Goal: Information Seeking & Learning: Learn about a topic

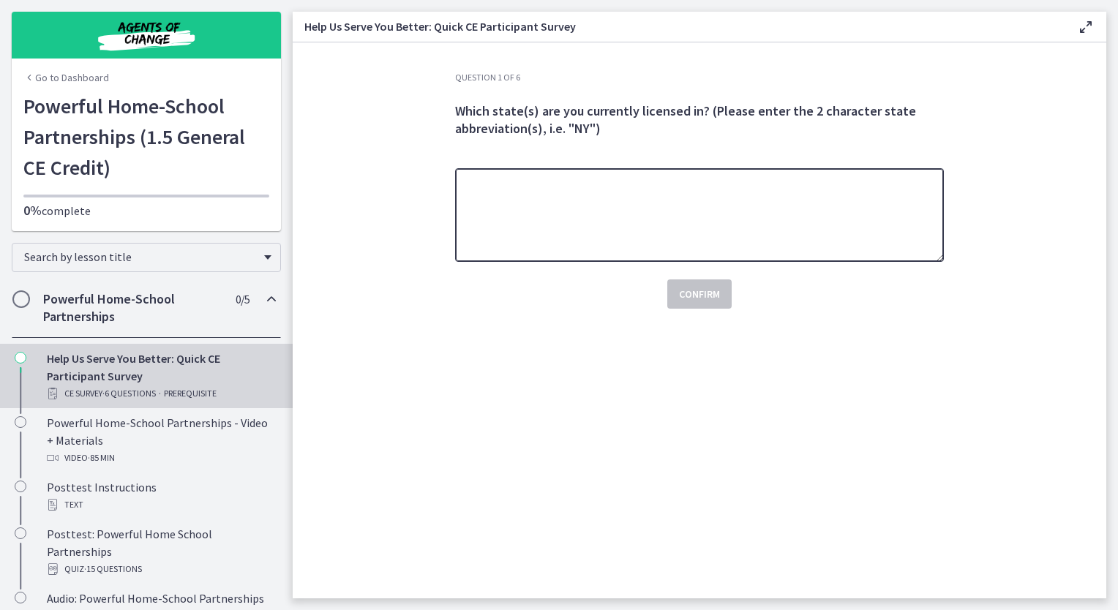
click at [519, 195] on textarea at bounding box center [699, 215] width 489 height 94
type textarea "*"
type textarea "**"
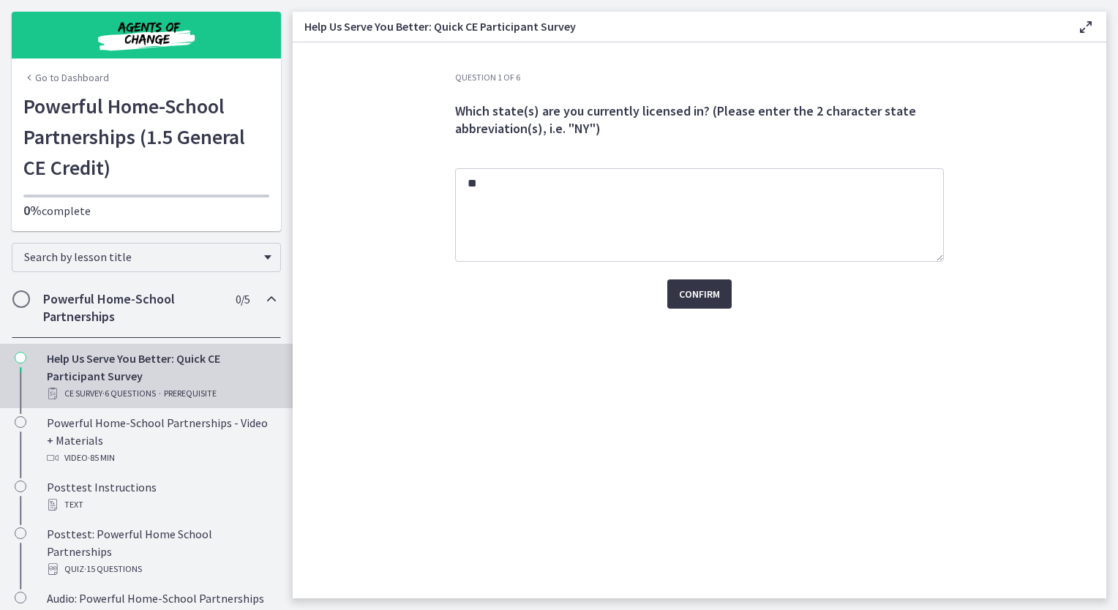
click at [723, 294] on button "Confirm" at bounding box center [700, 294] width 64 height 29
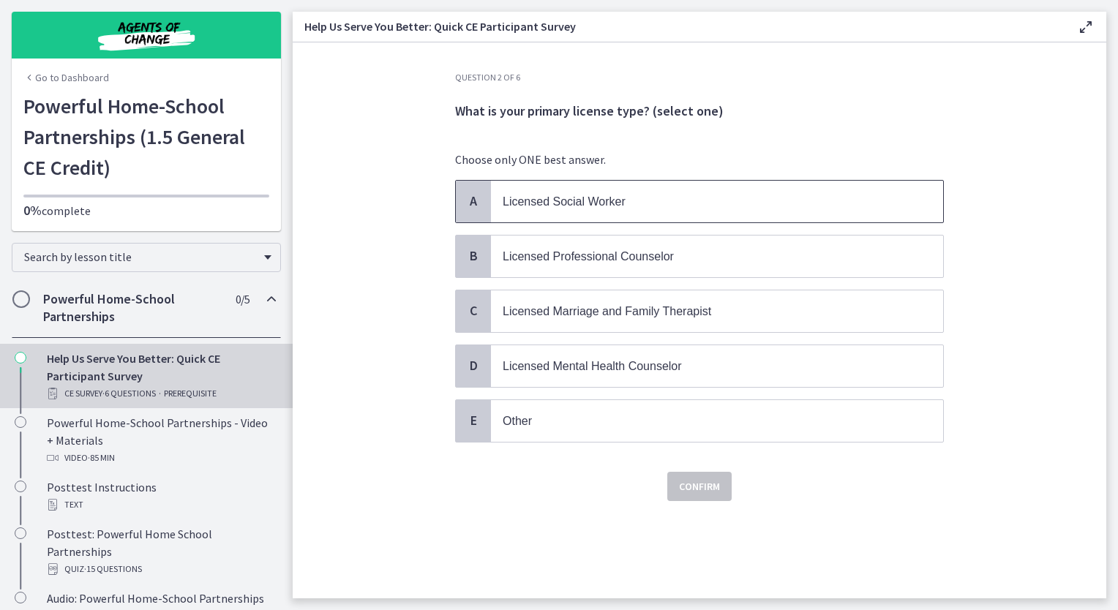
click at [641, 194] on p "Licensed Social Worker" at bounding box center [703, 202] width 400 height 18
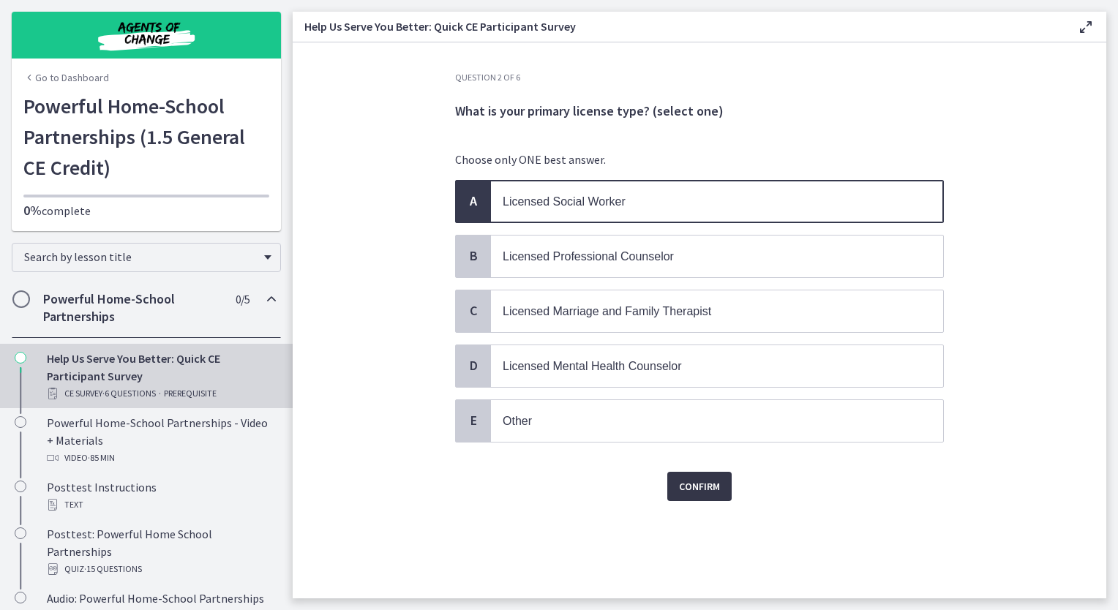
click at [709, 482] on span "Confirm" at bounding box center [699, 487] width 41 height 18
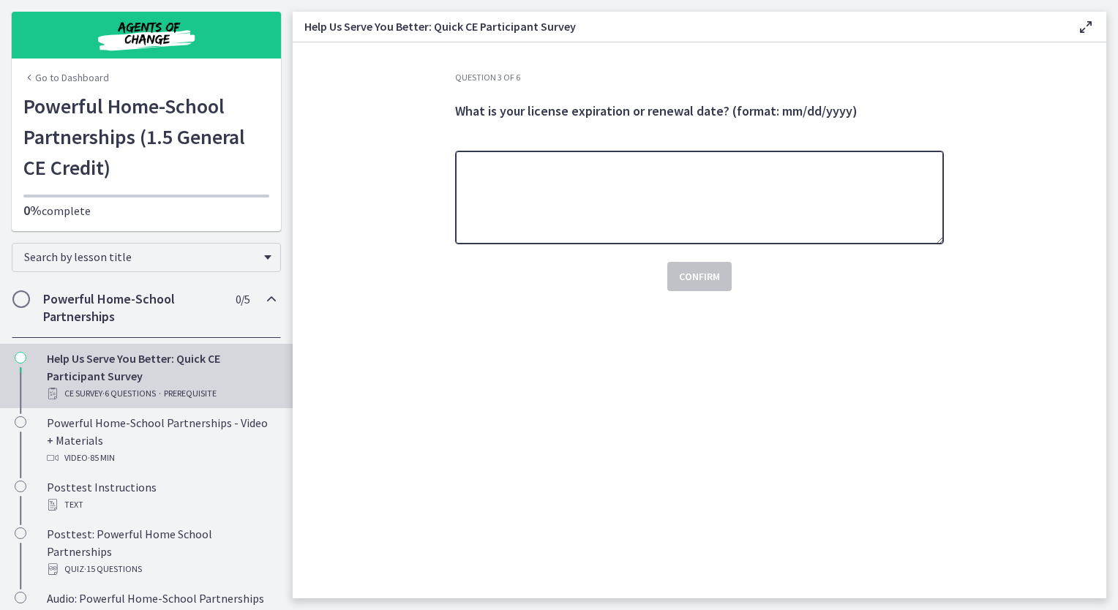
click at [799, 228] on textarea at bounding box center [699, 198] width 489 height 94
click at [523, 192] on textarea at bounding box center [699, 198] width 489 height 94
type textarea "**********"
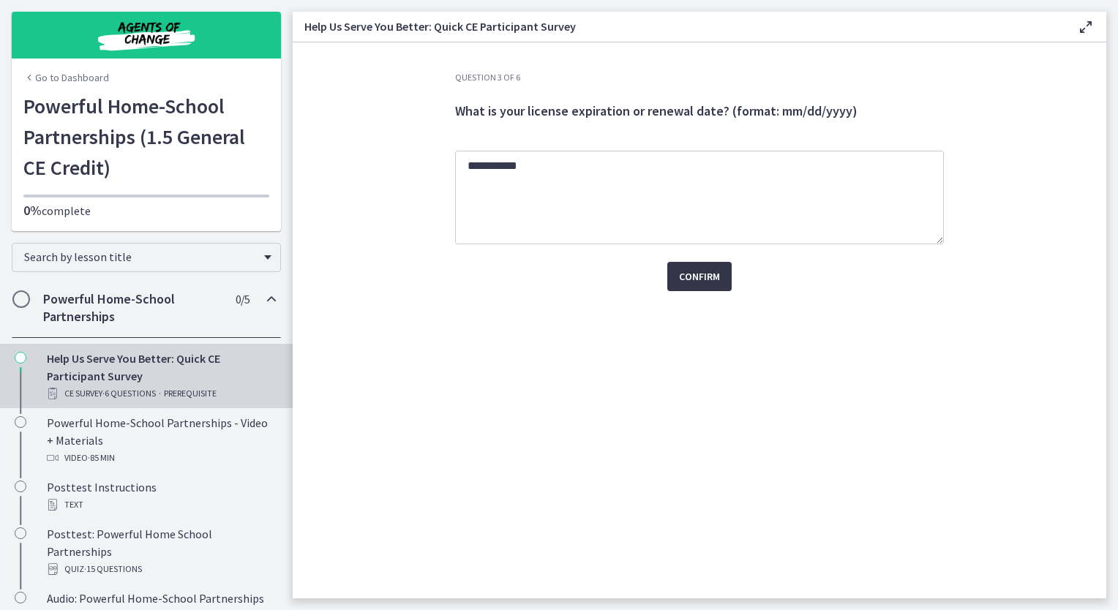
click at [696, 271] on span "Confirm" at bounding box center [699, 277] width 41 height 18
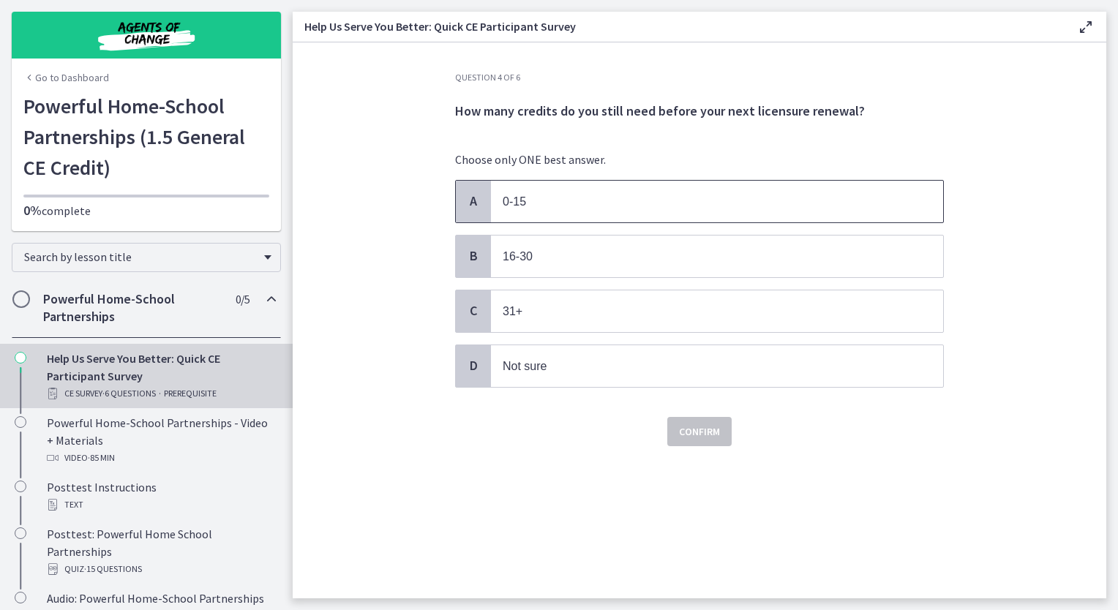
click at [539, 202] on p "0-15" at bounding box center [703, 202] width 400 height 18
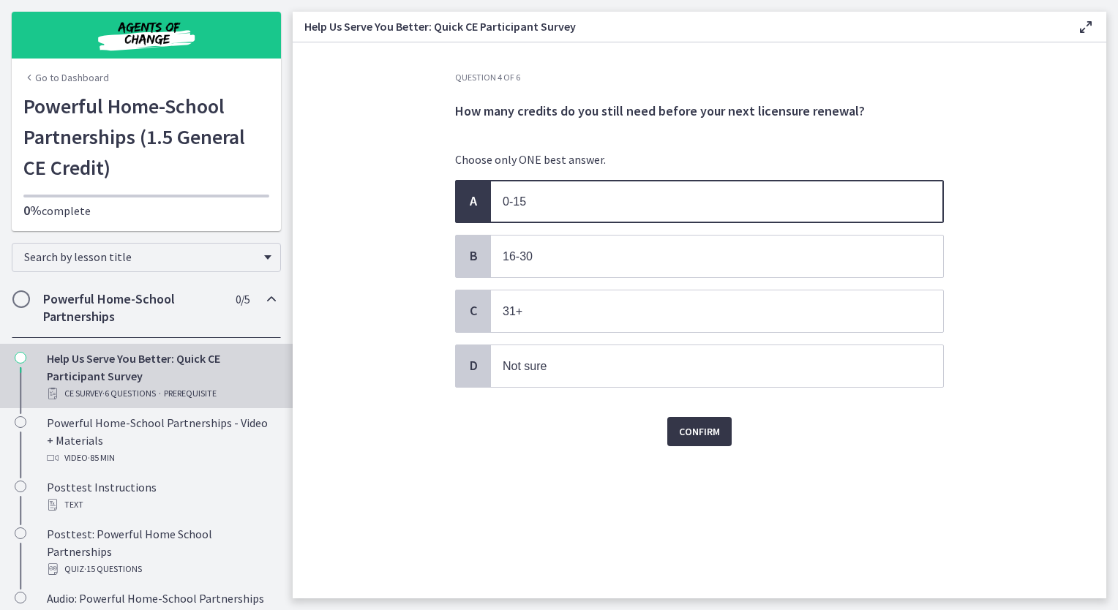
click at [700, 429] on span "Confirm" at bounding box center [699, 432] width 41 height 18
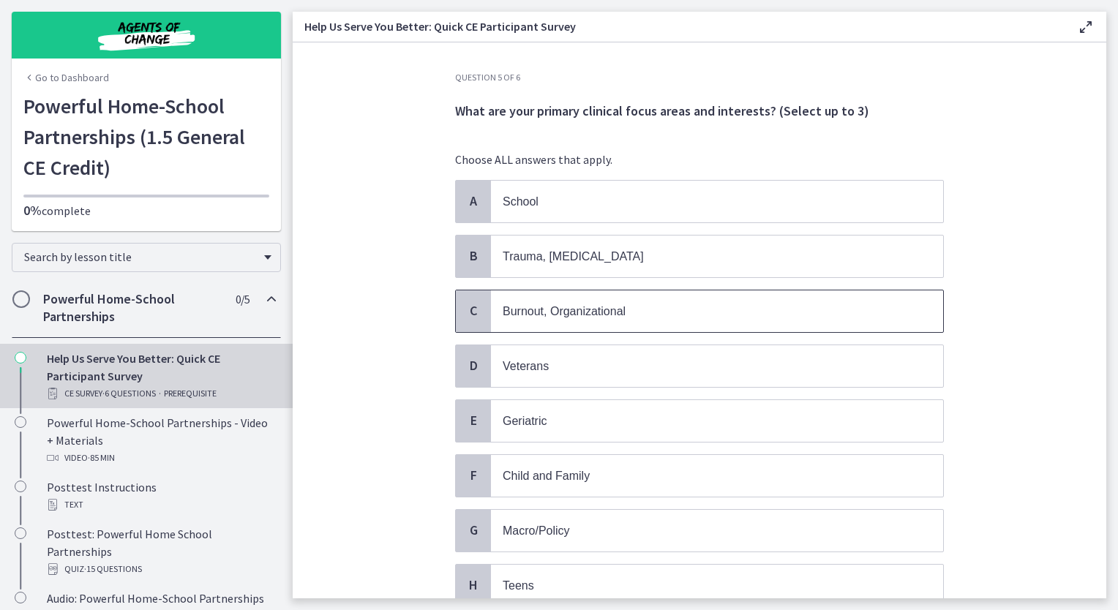
click at [477, 306] on div "C" at bounding box center [473, 312] width 35 height 42
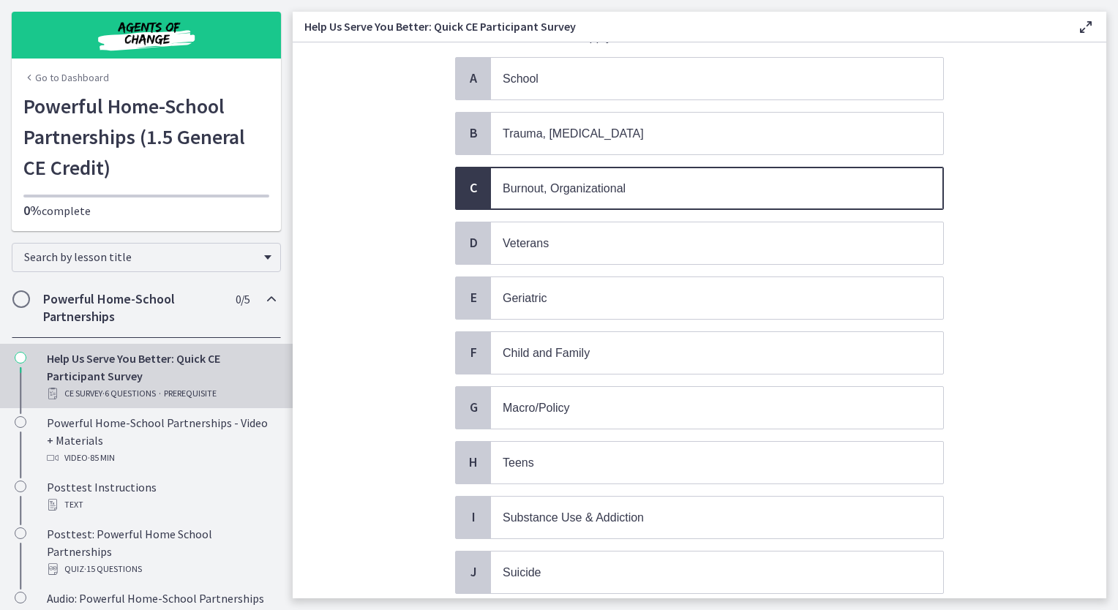
scroll to position [146, 0]
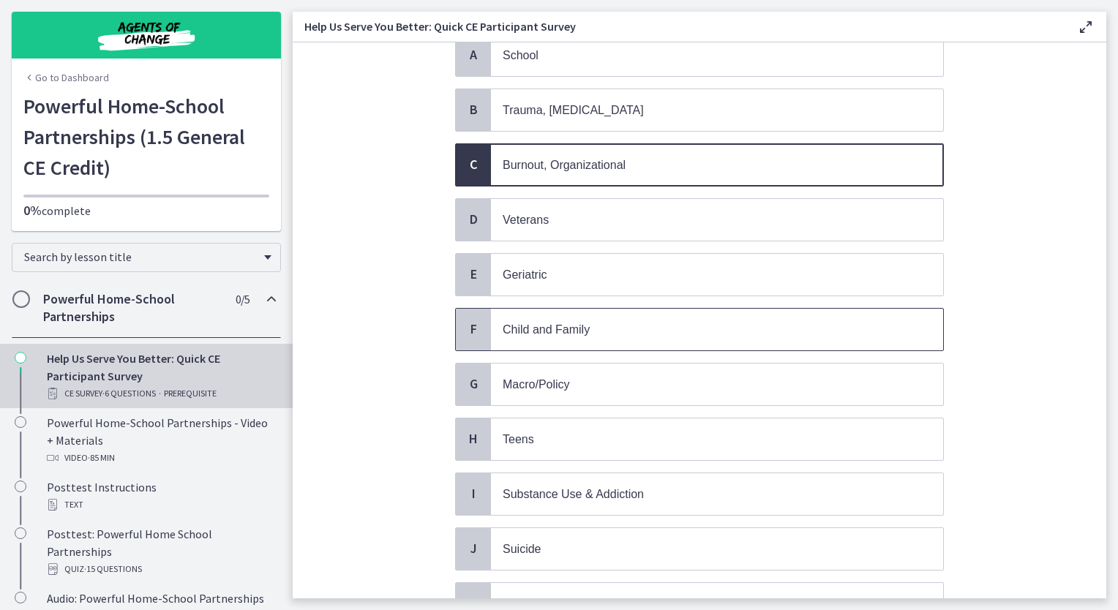
click at [469, 323] on span "F" at bounding box center [474, 330] width 18 height 18
click at [471, 379] on span "G" at bounding box center [474, 384] width 18 height 18
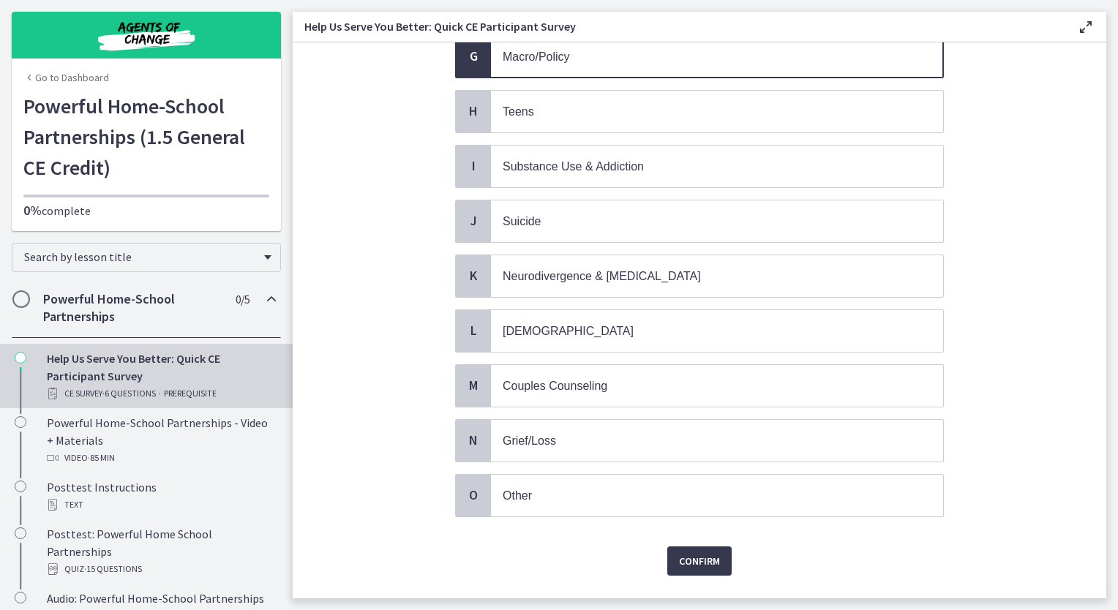
scroll to position [494, 0]
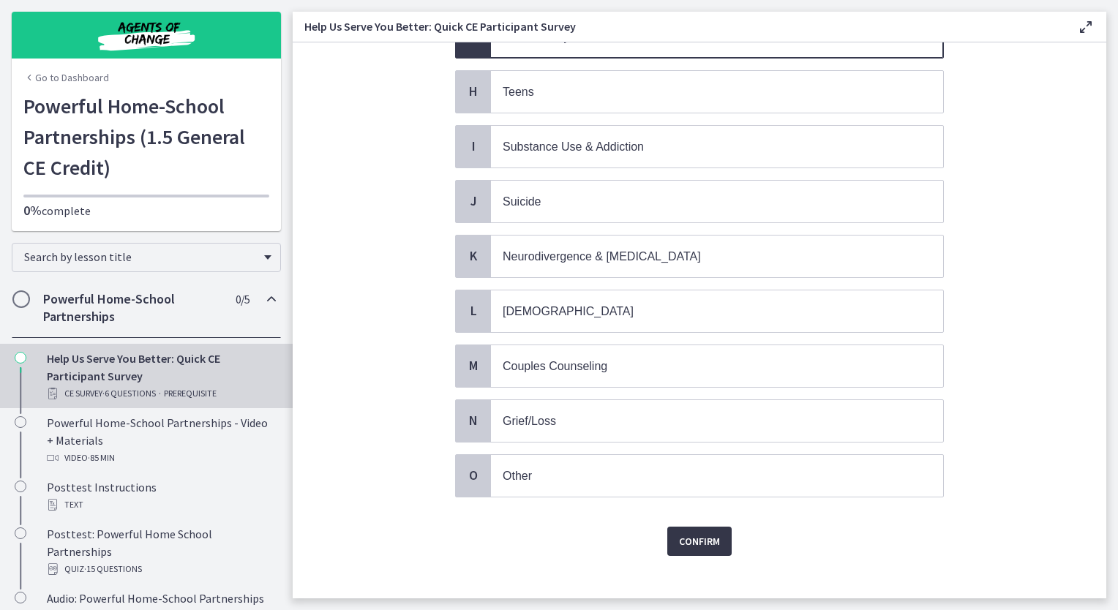
click at [711, 533] on span "Confirm" at bounding box center [699, 542] width 41 height 18
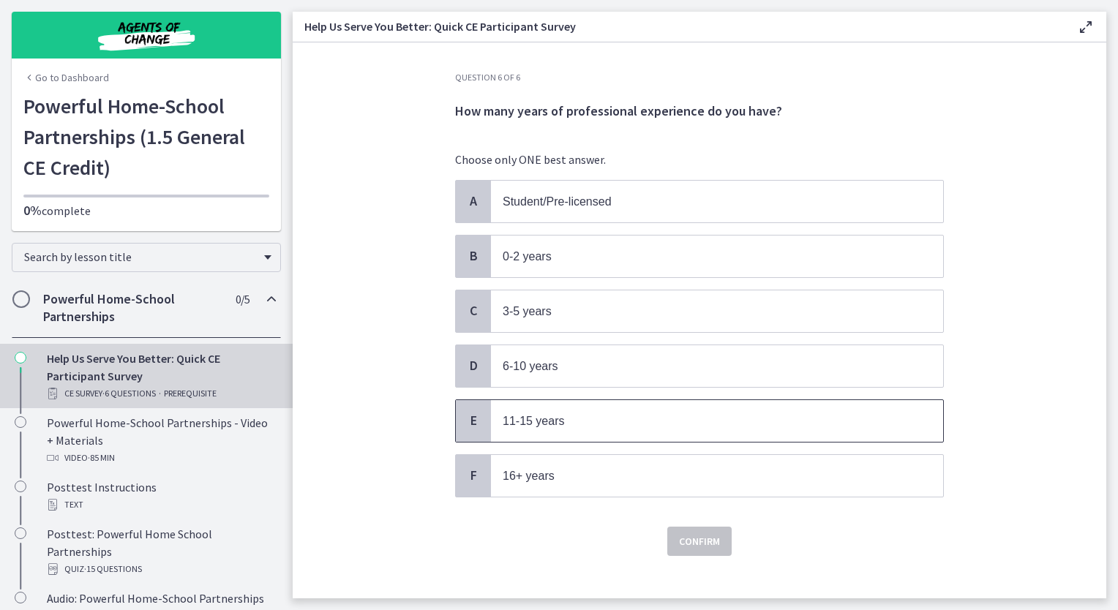
click at [466, 412] on span "E" at bounding box center [474, 421] width 18 height 18
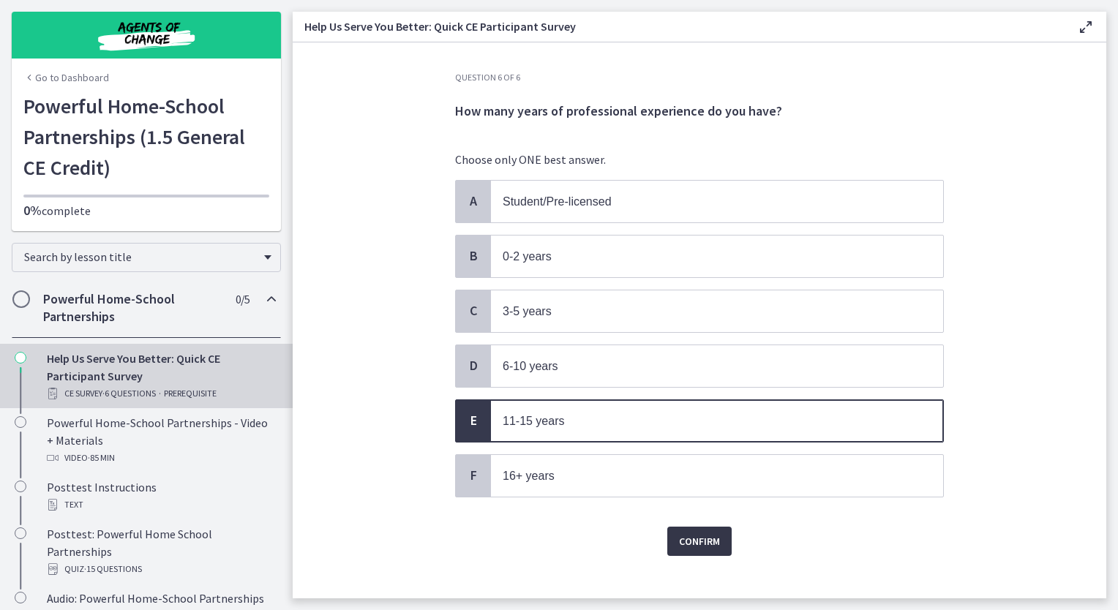
click at [700, 539] on span "Confirm" at bounding box center [699, 542] width 41 height 18
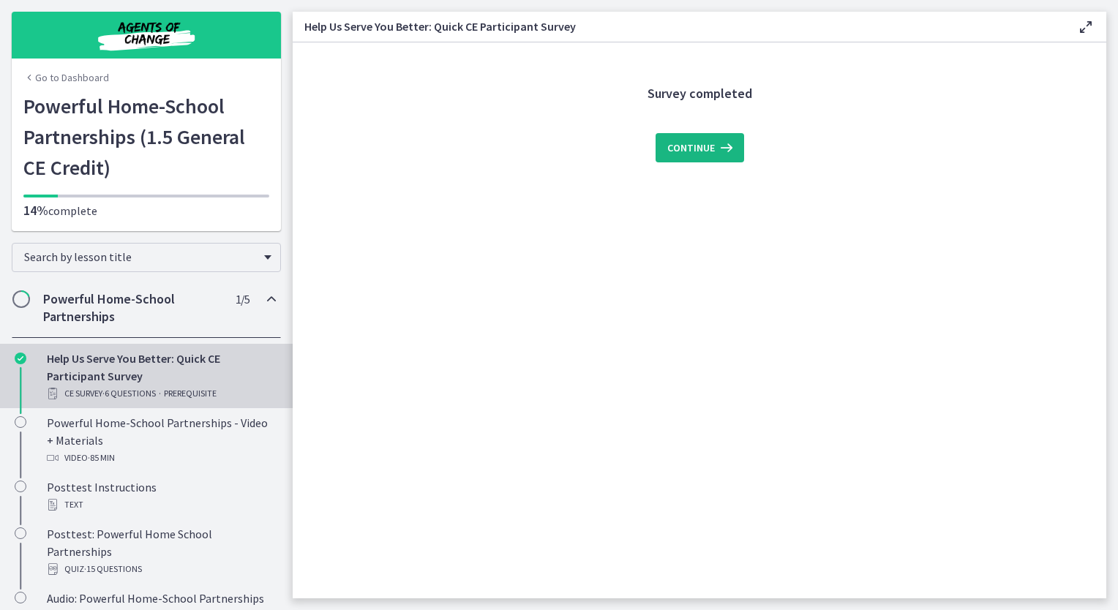
click at [711, 152] on span "Continue" at bounding box center [692, 148] width 48 height 18
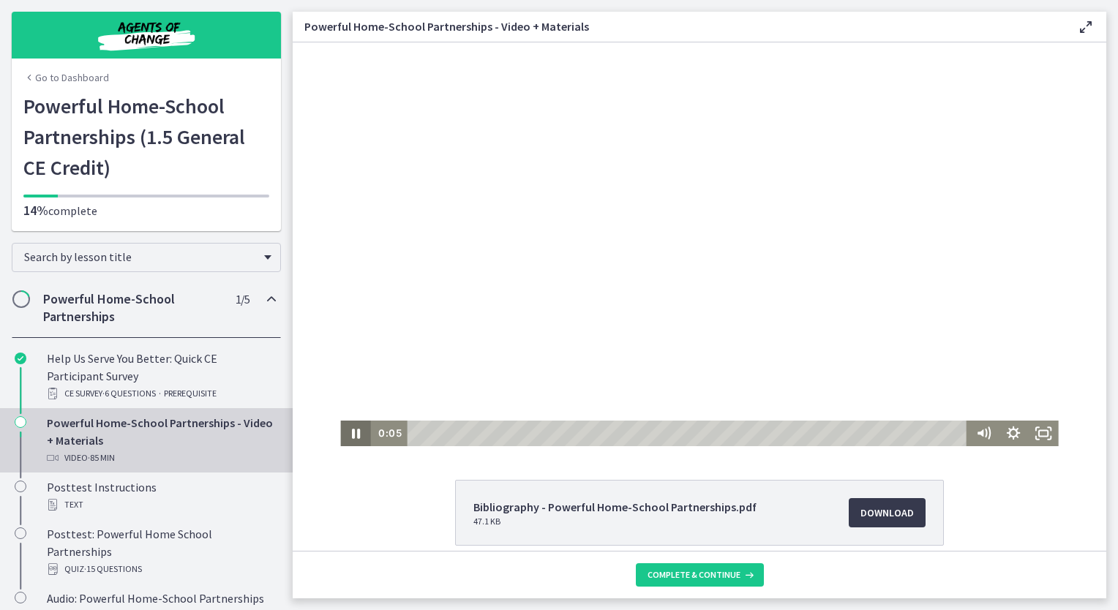
click at [349, 433] on icon "Pause" at bounding box center [355, 434] width 30 height 26
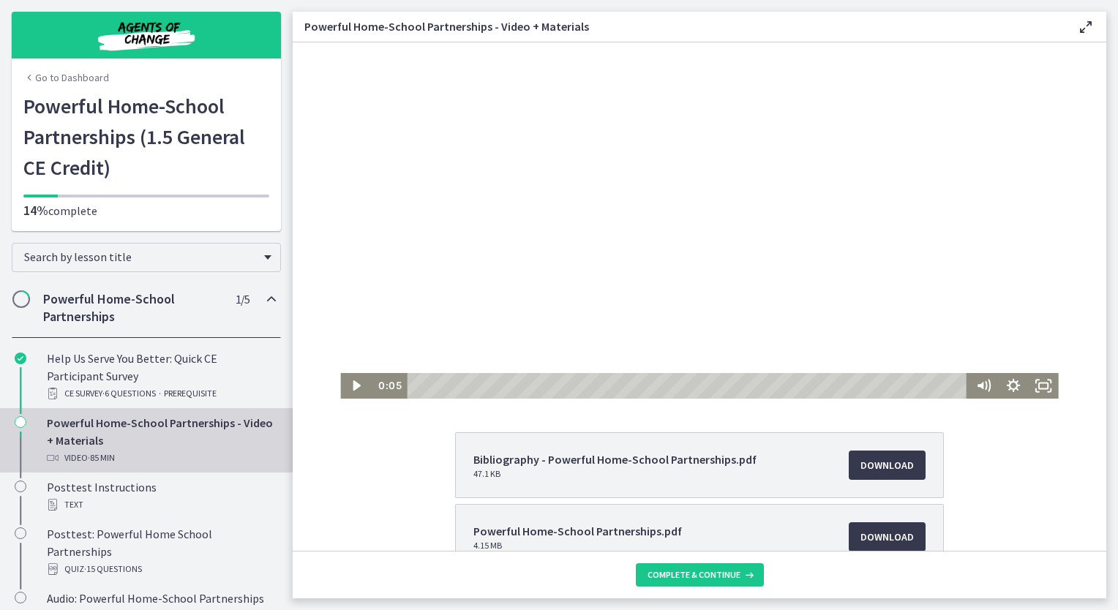
scroll to position [73, 0]
